Goal: Navigation & Orientation: Understand site structure

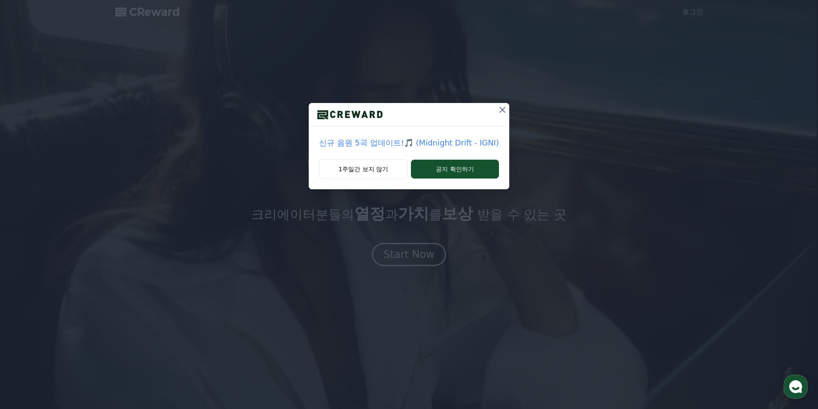
click at [497, 109] on icon at bounding box center [502, 110] width 10 height 10
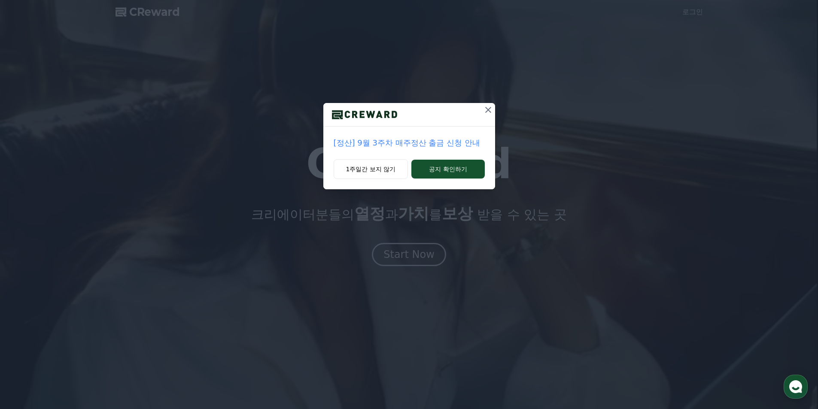
click at [488, 111] on icon at bounding box center [488, 110] width 10 height 10
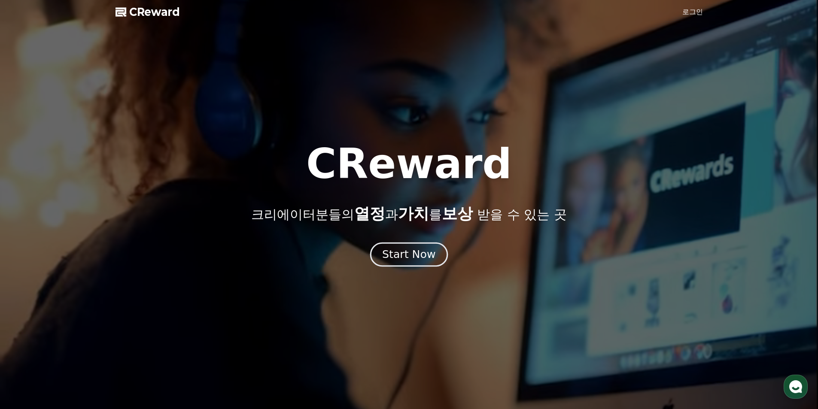
click at [412, 256] on div "Start Now" at bounding box center [408, 254] width 53 height 15
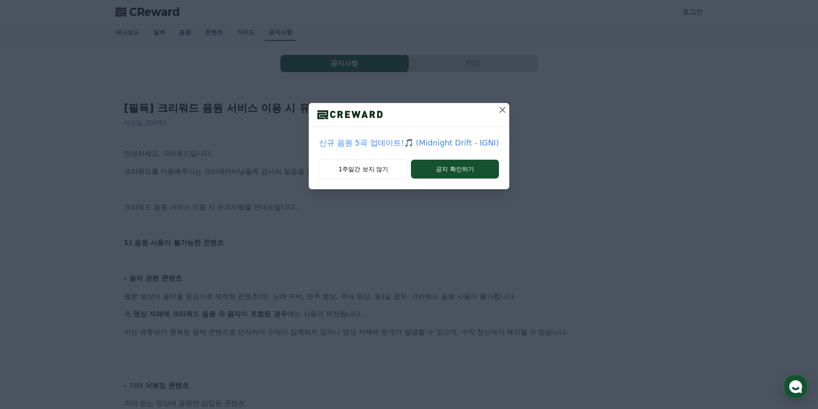
click at [506, 111] on icon at bounding box center [502, 110] width 10 height 10
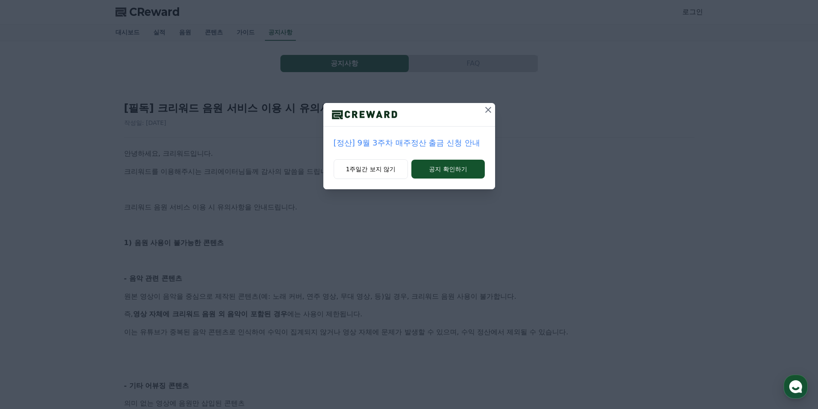
click at [489, 110] on icon at bounding box center [488, 110] width 6 height 6
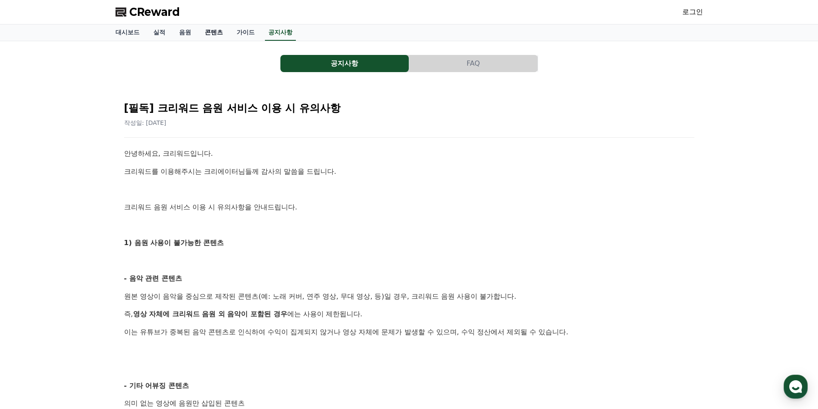
click at [218, 34] on link "콘텐츠" at bounding box center [214, 32] width 32 height 16
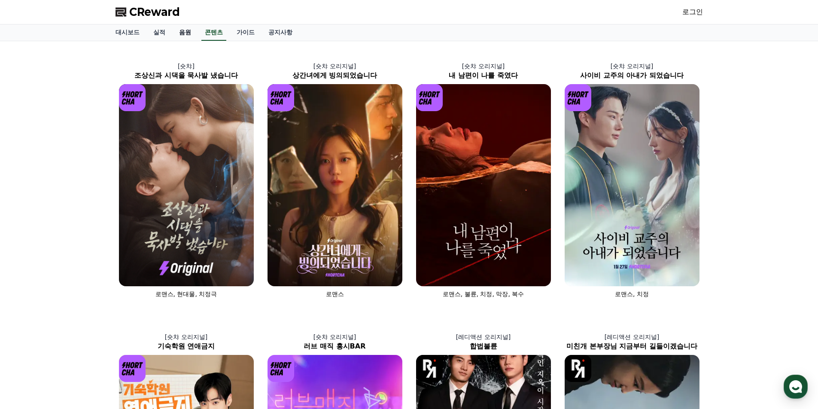
click at [179, 33] on link "음원" at bounding box center [185, 32] width 26 height 16
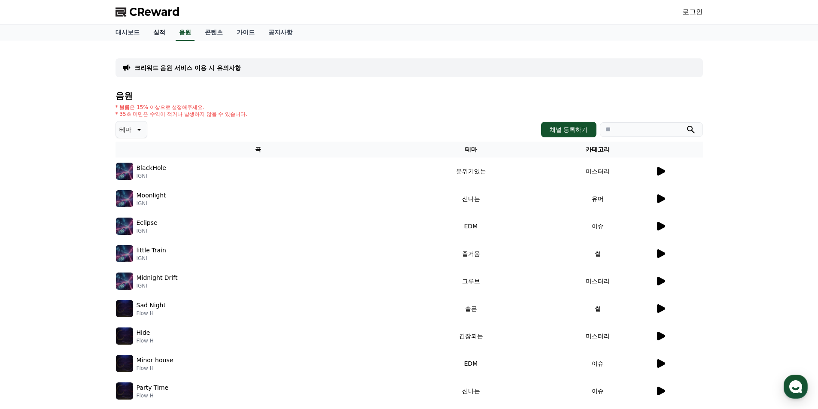
click at [155, 33] on link "실적" at bounding box center [159, 32] width 26 height 16
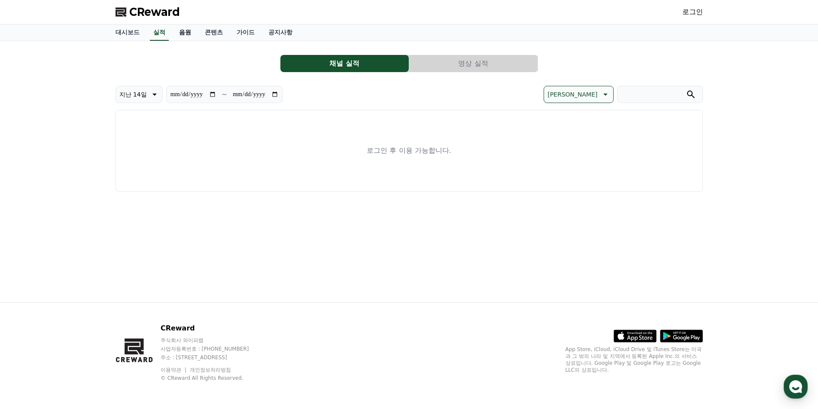
click at [180, 31] on link "음원" at bounding box center [185, 32] width 26 height 16
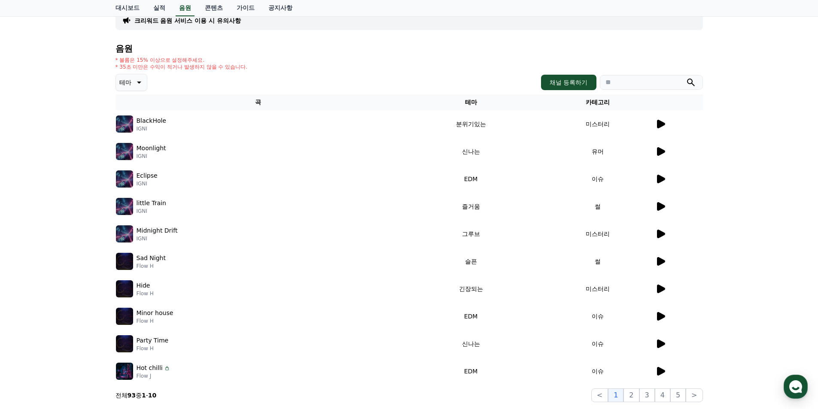
scroll to position [63, 0]
